Goal: Transaction & Acquisition: Purchase product/service

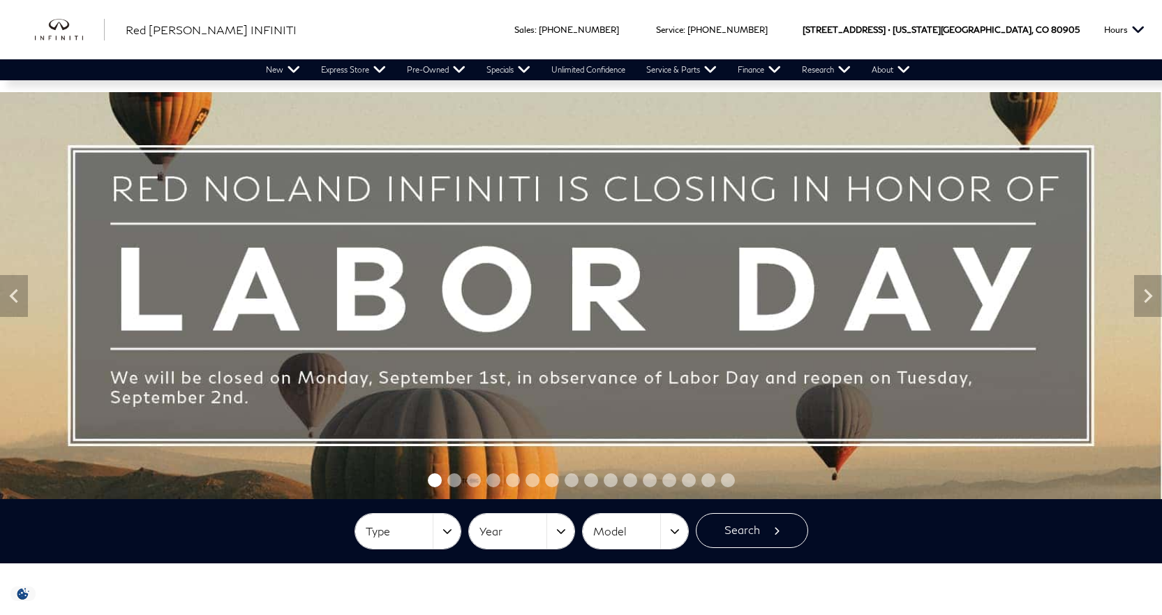
click at [461, 487] on div at bounding box center [581, 481] width 1162 height 22
click at [457, 487] on span "Go to slide 2" at bounding box center [454, 480] width 14 height 14
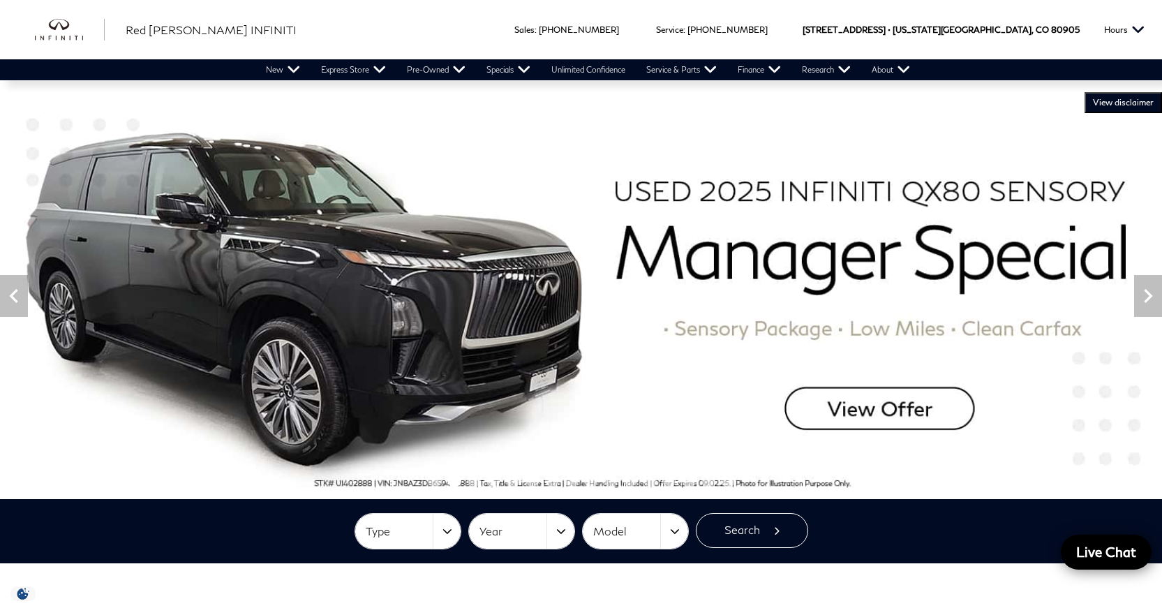
click at [893, 417] on img at bounding box center [581, 295] width 1162 height 407
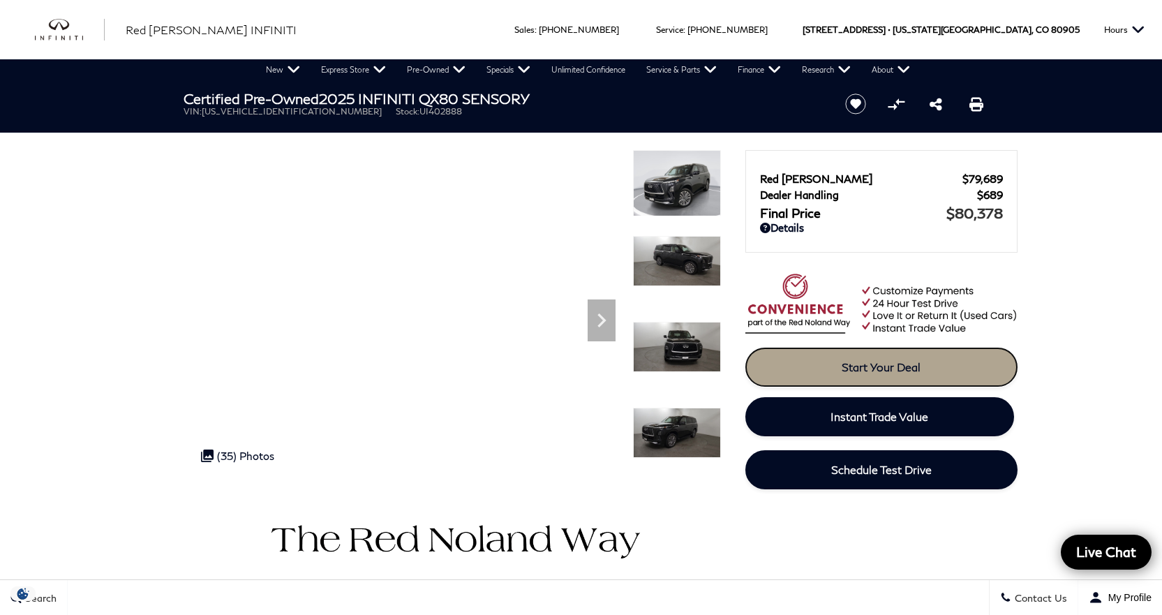
click at [863, 354] on link "Start Your Deal" at bounding box center [881, 367] width 272 height 39
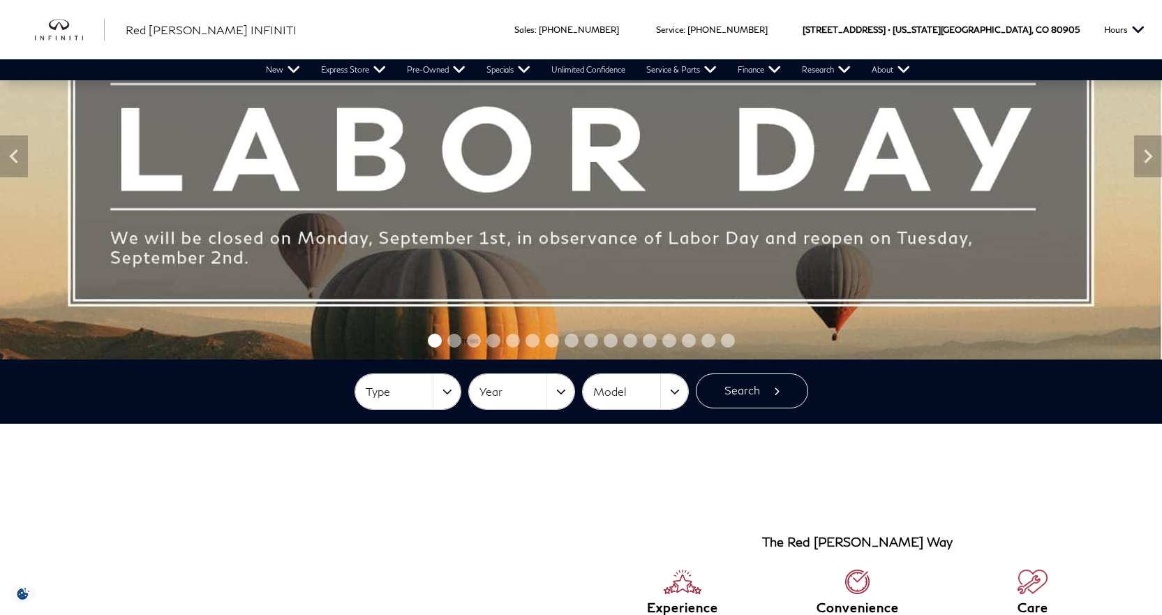
click at [457, 346] on span "Go to slide 2" at bounding box center [454, 341] width 14 height 14
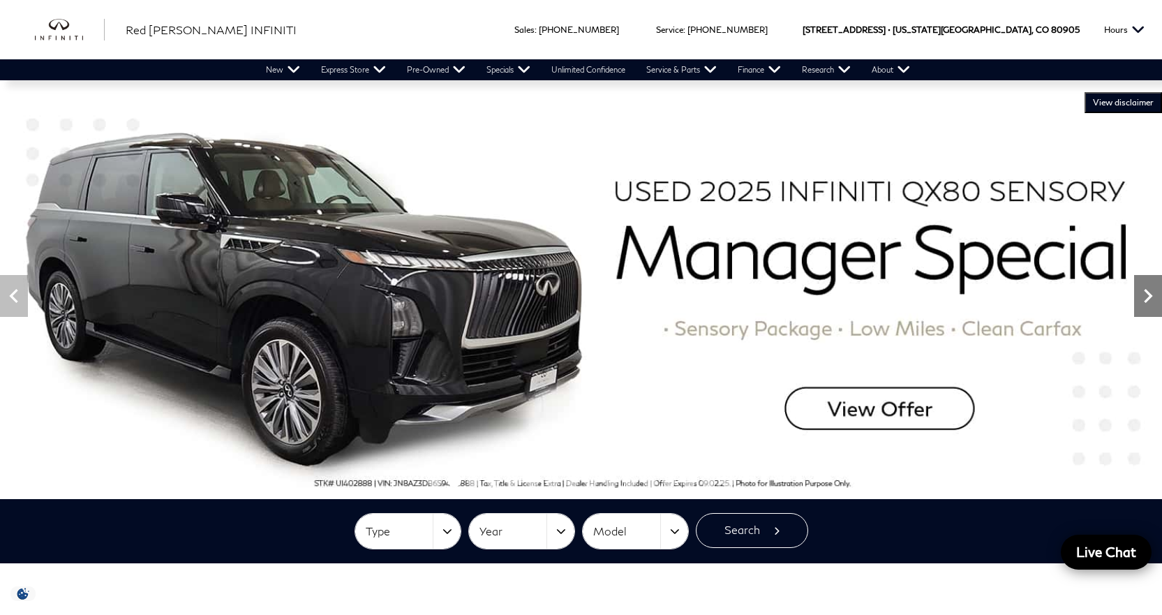
click at [1149, 298] on icon "Next" at bounding box center [1148, 296] width 8 height 14
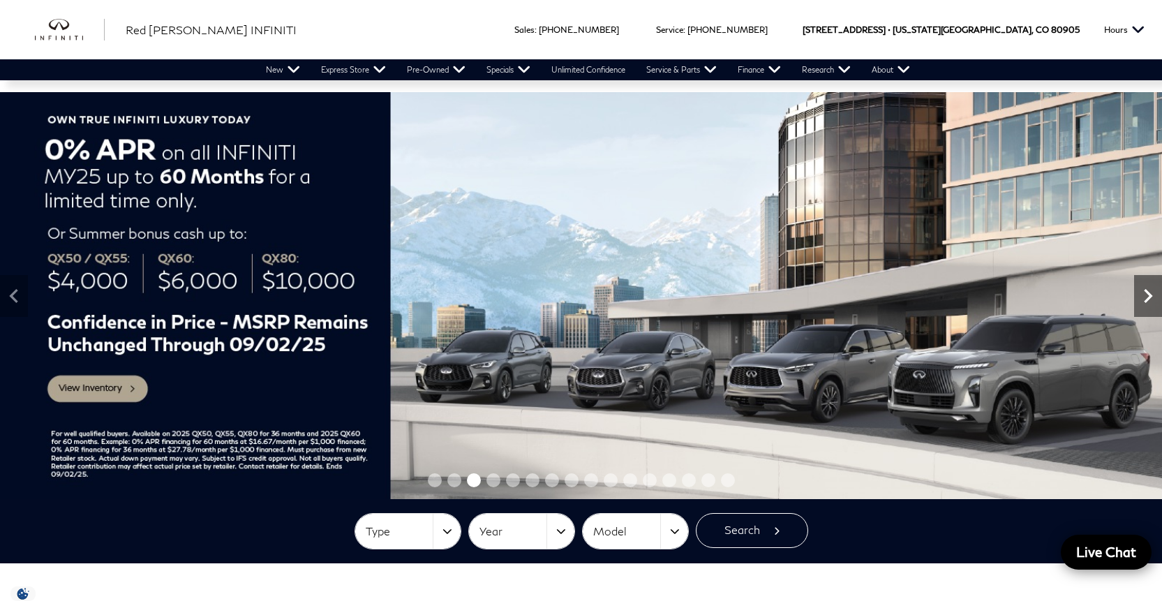
click at [1149, 298] on icon "Next" at bounding box center [1148, 296] width 8 height 14
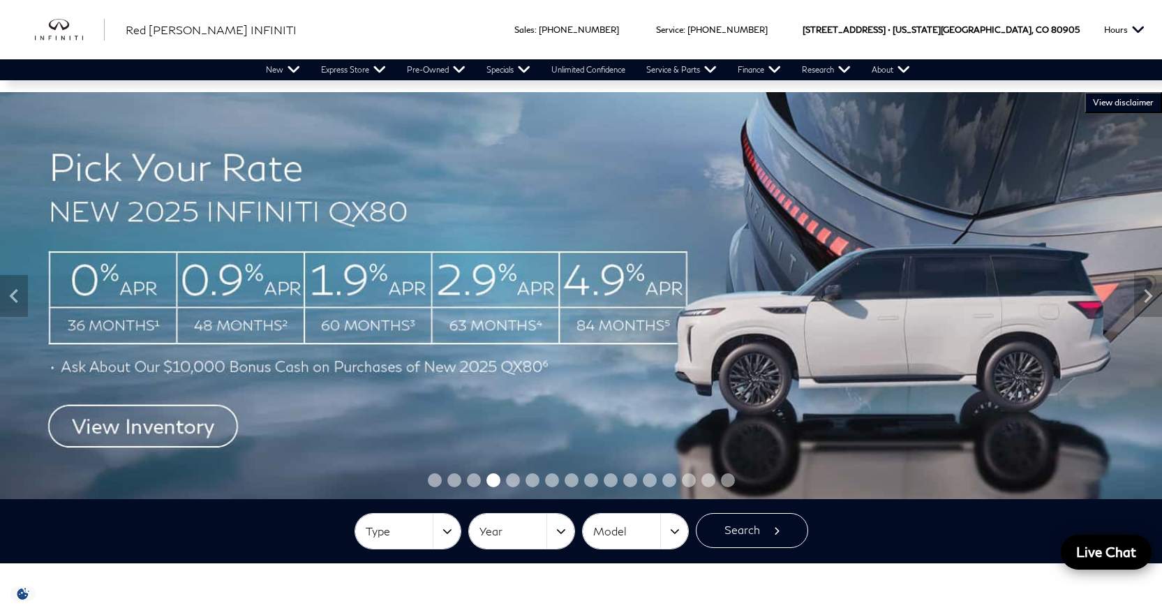
click at [450, 324] on img at bounding box center [581, 295] width 1162 height 407
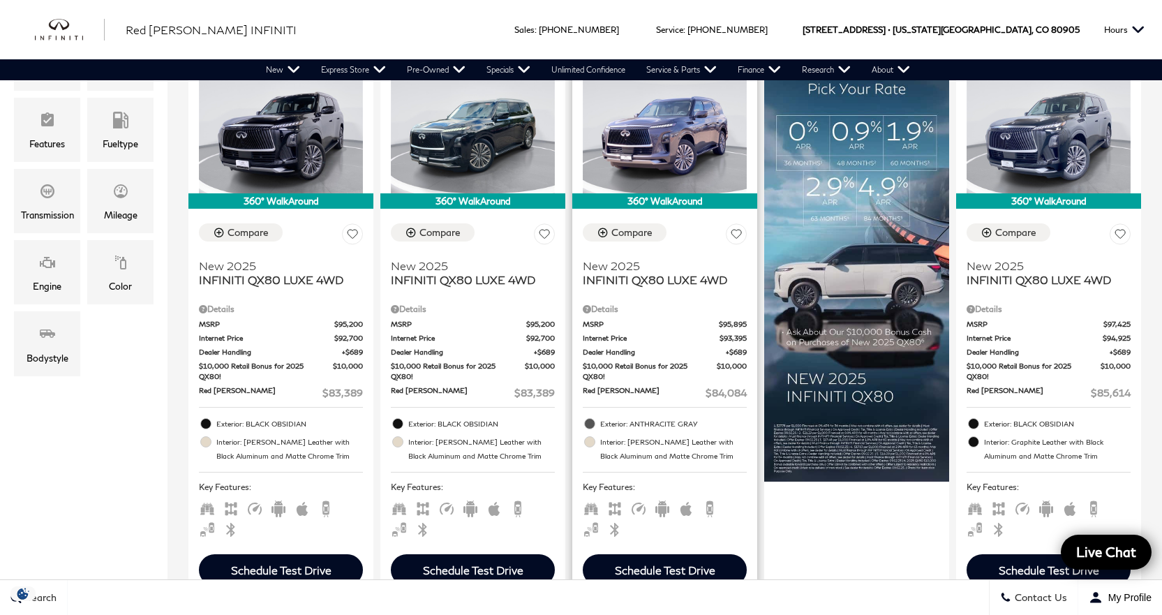
scroll to position [349, 0]
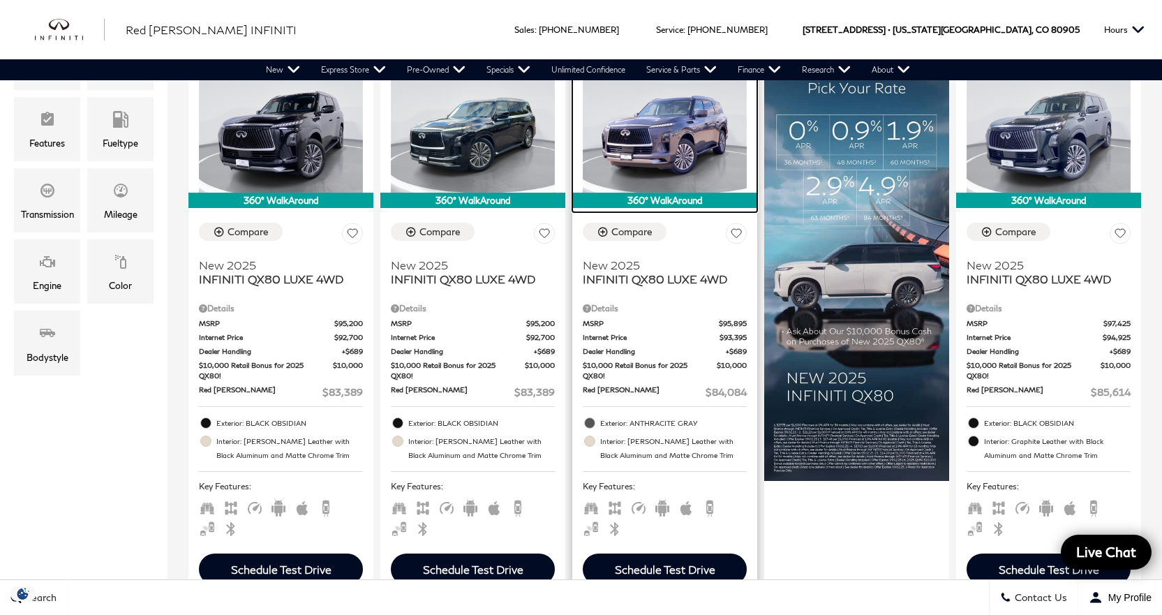
click at [670, 145] on img at bounding box center [665, 130] width 164 height 123
